Goal: Task Accomplishment & Management: Use online tool/utility

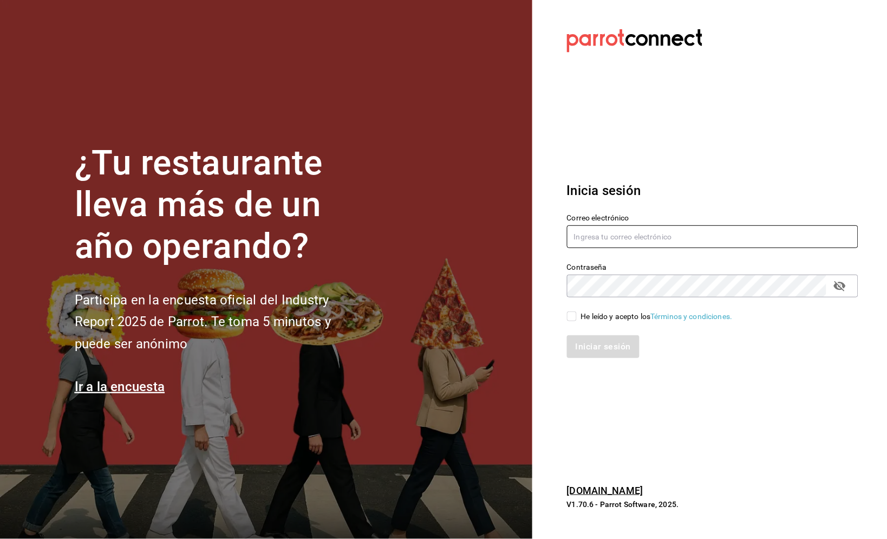
type input "[DOMAIN_NAME][EMAIL_ADDRESS][DOMAIN_NAME]"
click at [606, 318] on div "He leído y acepto los Términos y condiciones." at bounding box center [657, 316] width 152 height 11
click at [577, 318] on input "He leído y acepto los Términos y condiciones." at bounding box center [572, 316] width 10 height 10
checkbox input "true"
click at [598, 340] on button "Iniciar sesión" at bounding box center [604, 346] width 74 height 23
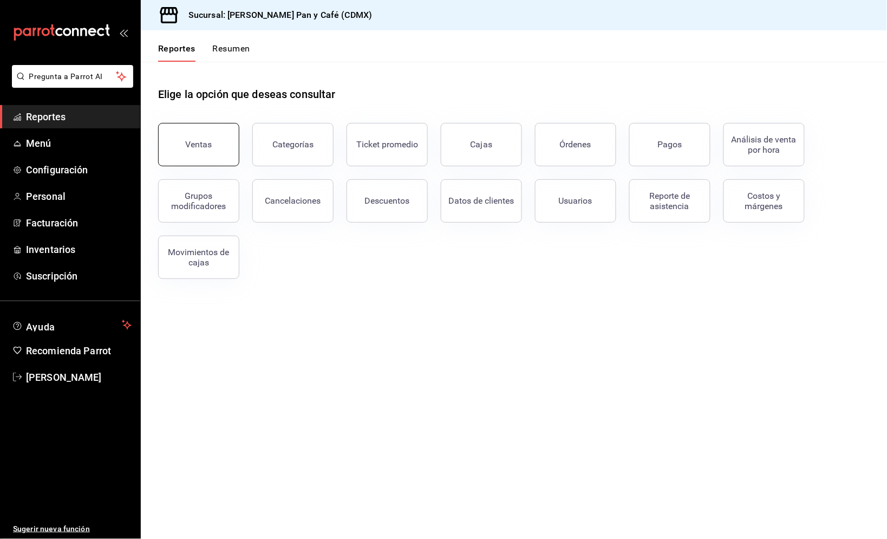
click at [214, 140] on button "Ventas" at bounding box center [198, 144] width 81 height 43
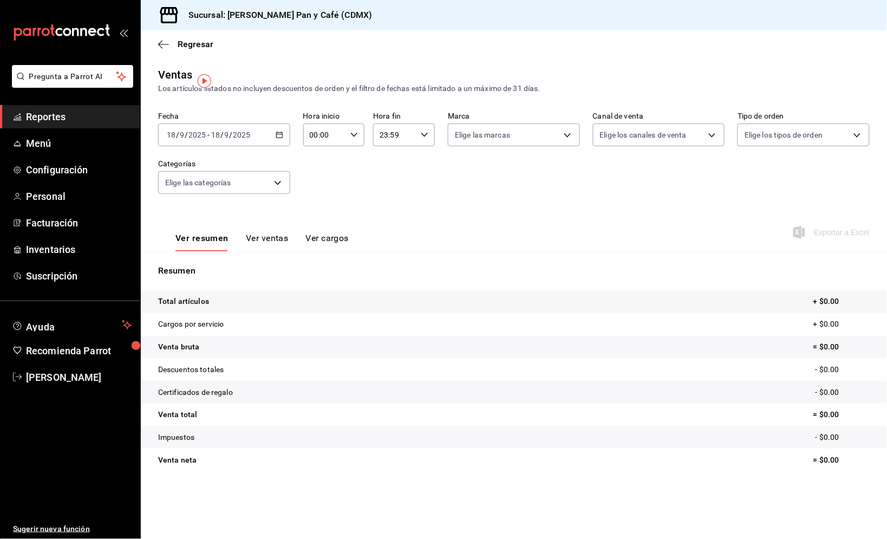
click at [255, 134] on div "[DATE] [DATE] - [DATE] [DATE]" at bounding box center [224, 134] width 132 height 23
click at [213, 186] on span "Ayer" at bounding box center [209, 191] width 84 height 11
click at [829, 233] on span "Exportar a Excel" at bounding box center [832, 232] width 74 height 13
click at [189, 47] on span "Regresar" at bounding box center [196, 44] width 36 height 10
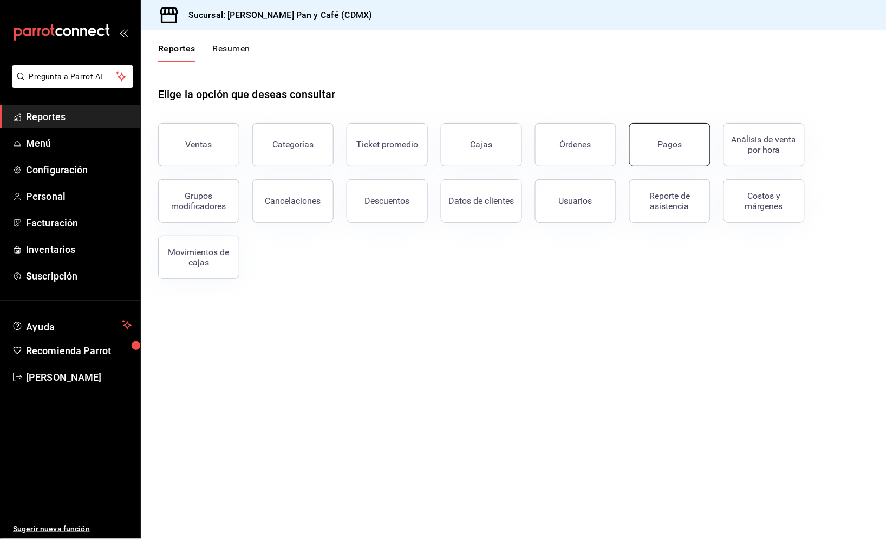
click at [669, 149] on button "Pagos" at bounding box center [669, 144] width 81 height 43
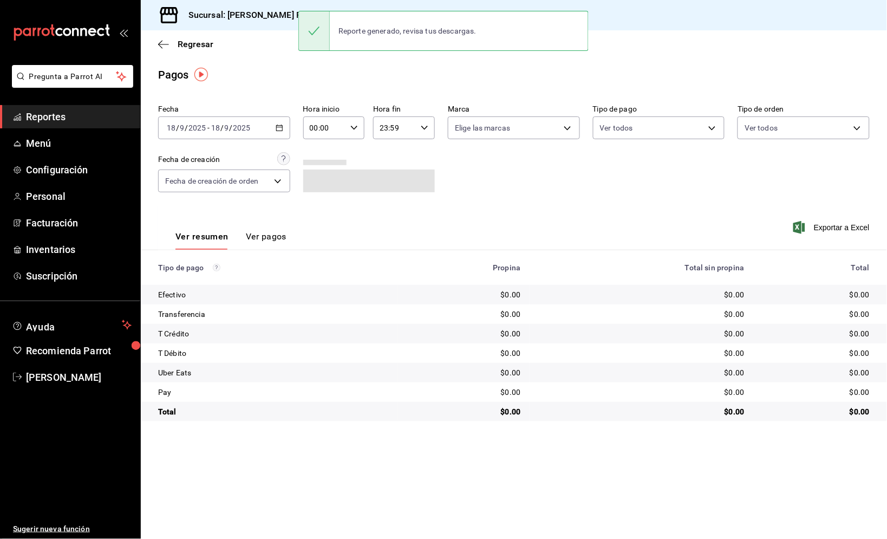
click at [266, 124] on div "[DATE] [DATE] - [DATE] [DATE]" at bounding box center [224, 127] width 132 height 23
click at [204, 182] on span "Ayer" at bounding box center [209, 184] width 84 height 11
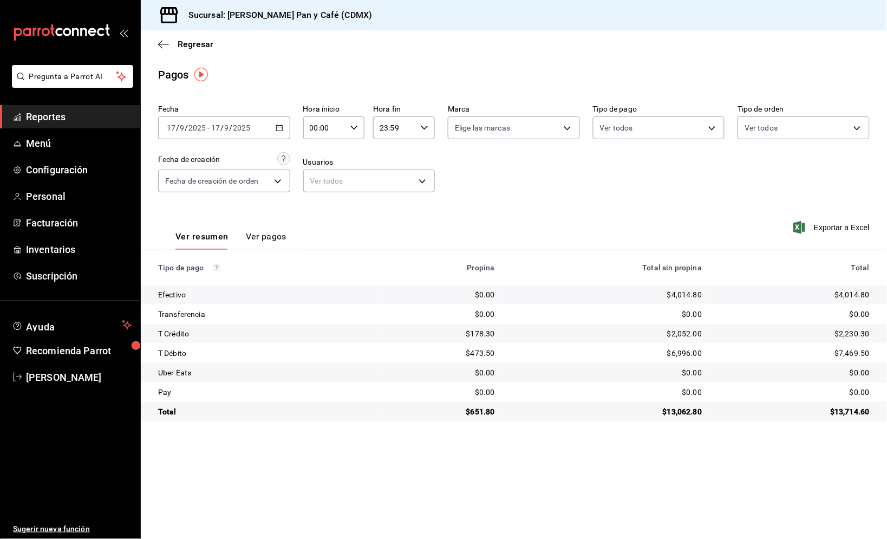
click at [840, 228] on span "Exportar a Excel" at bounding box center [832, 227] width 74 height 13
click at [853, 292] on div "$4,014.80" at bounding box center [794, 294] width 151 height 11
copy div "4,014.80"
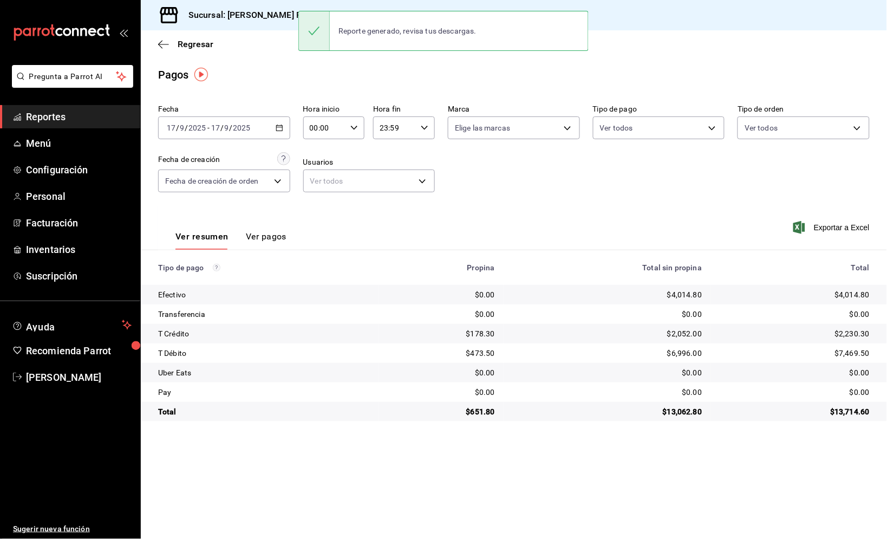
click at [475, 334] on div "$178.30" at bounding box center [441, 333] width 107 height 11
copy div "178.30"
